Goal: Transaction & Acquisition: Purchase product/service

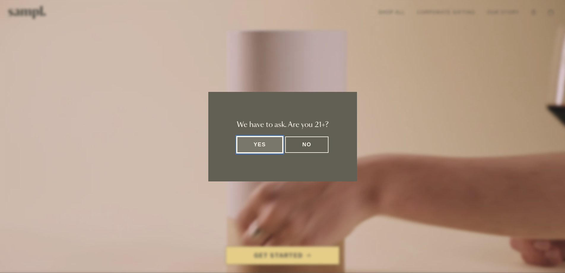
click at [260, 145] on button "Yes" at bounding box center [260, 144] width 46 height 16
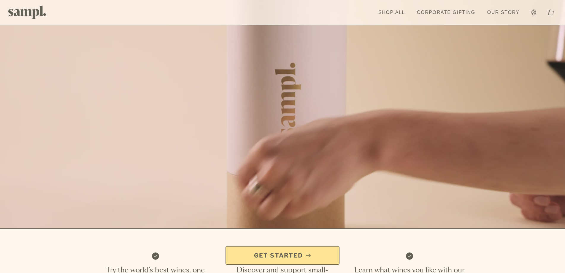
scroll to position [65, 0]
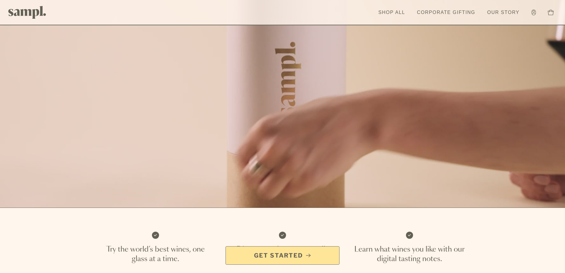
click at [289, 255] on span "Get Started" at bounding box center [278, 255] width 49 height 8
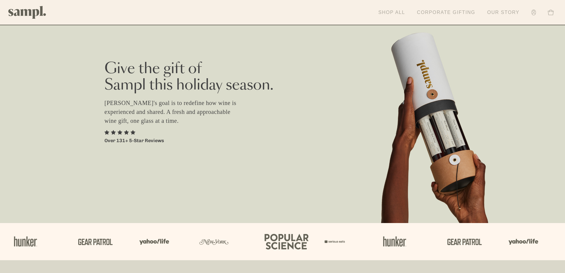
click at [394, 14] on link "Shop All" at bounding box center [392, 12] width 33 height 13
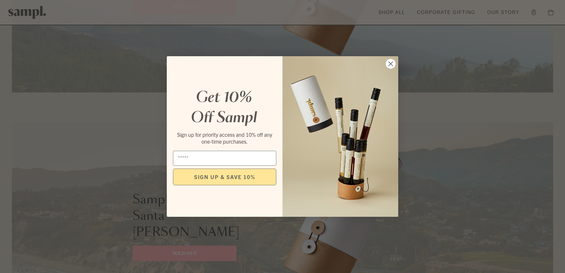
scroll to position [888, 0]
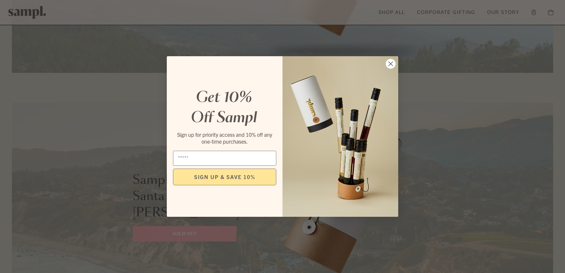
click at [392, 66] on circle "Close dialog" at bounding box center [391, 64] width 10 height 10
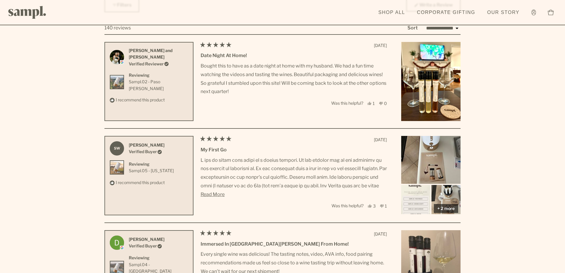
scroll to position [1754, 0]
